Goal: Navigation & Orientation: Find specific page/section

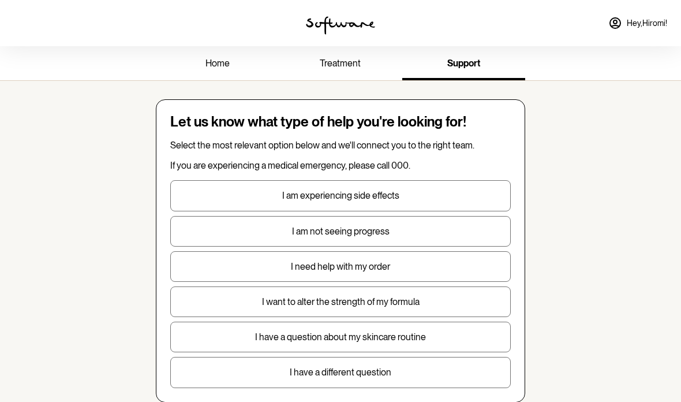
click at [349, 64] on span "treatment" at bounding box center [340, 63] width 41 height 11
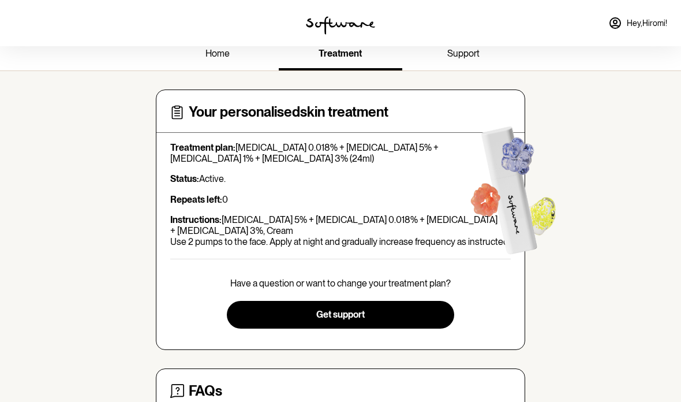
scroll to position [9, 0]
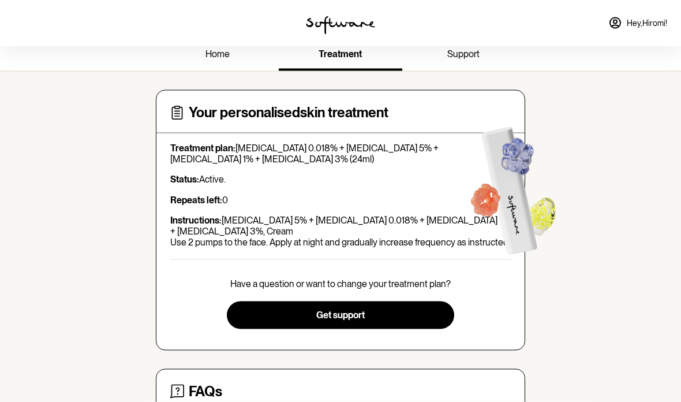
click at [469, 55] on span "support" at bounding box center [463, 53] width 32 height 11
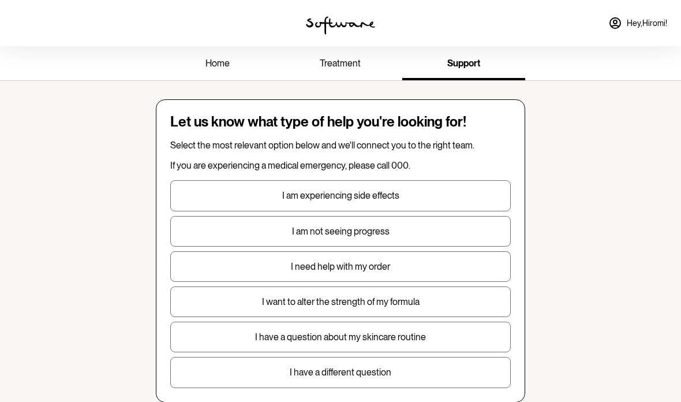
click at [214, 64] on span "home" at bounding box center [217, 63] width 24 height 11
